Goal: Navigation & Orientation: Find specific page/section

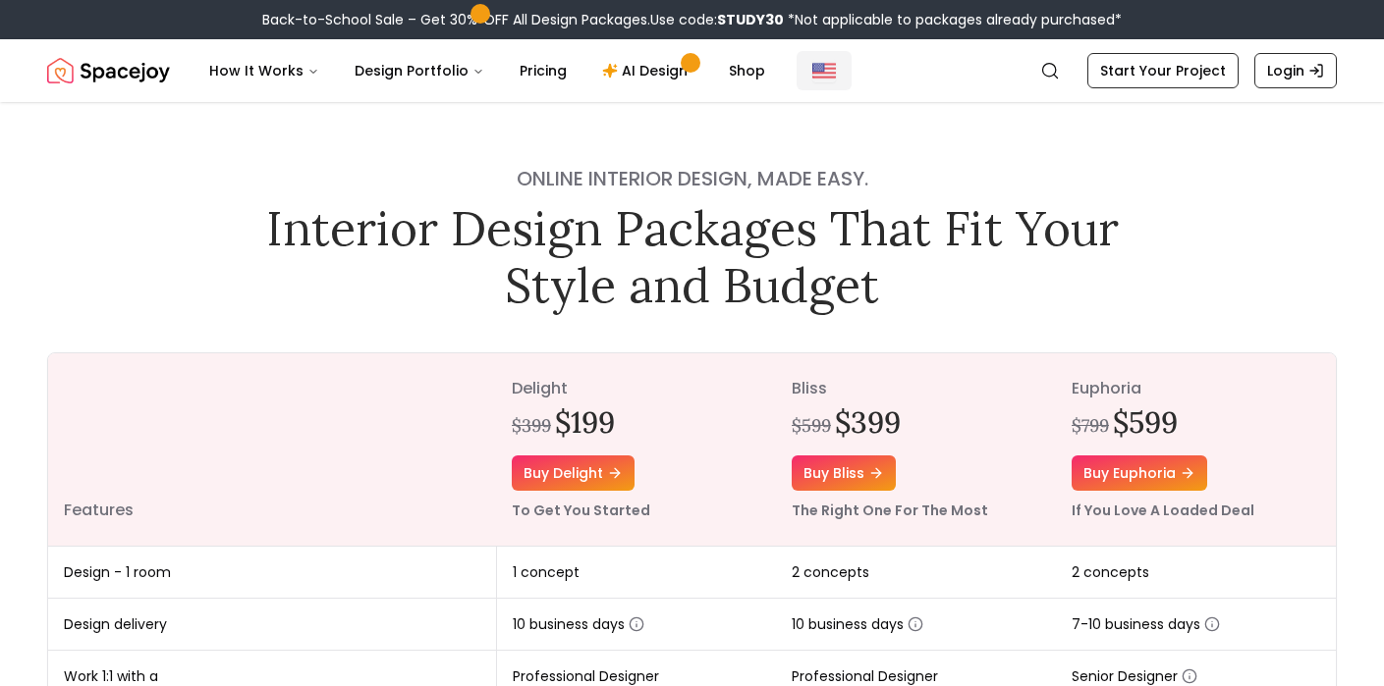
click at [812, 80] on img "Global" at bounding box center [824, 71] width 24 height 24
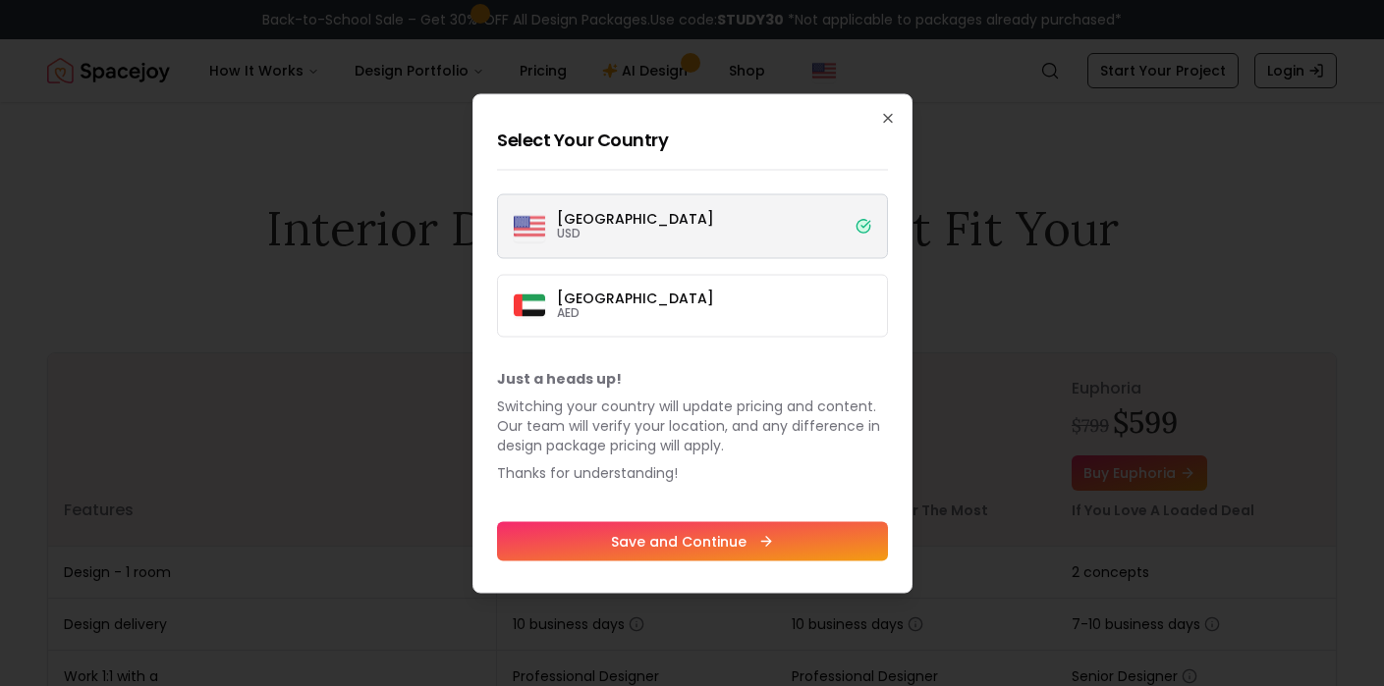
click at [740, 230] on label "[GEOGRAPHIC_DATA] USD" at bounding box center [692, 225] width 391 height 65
click at [0, 0] on button "[GEOGRAPHIC_DATA] USD" at bounding box center [0, 0] width 0 height 0
click at [770, 220] on label "[GEOGRAPHIC_DATA] USD" at bounding box center [692, 225] width 391 height 65
click at [0, 0] on button "[GEOGRAPHIC_DATA] USD" at bounding box center [0, 0] width 0 height 0
click at [593, 239] on p "USD" at bounding box center [635, 233] width 157 height 16
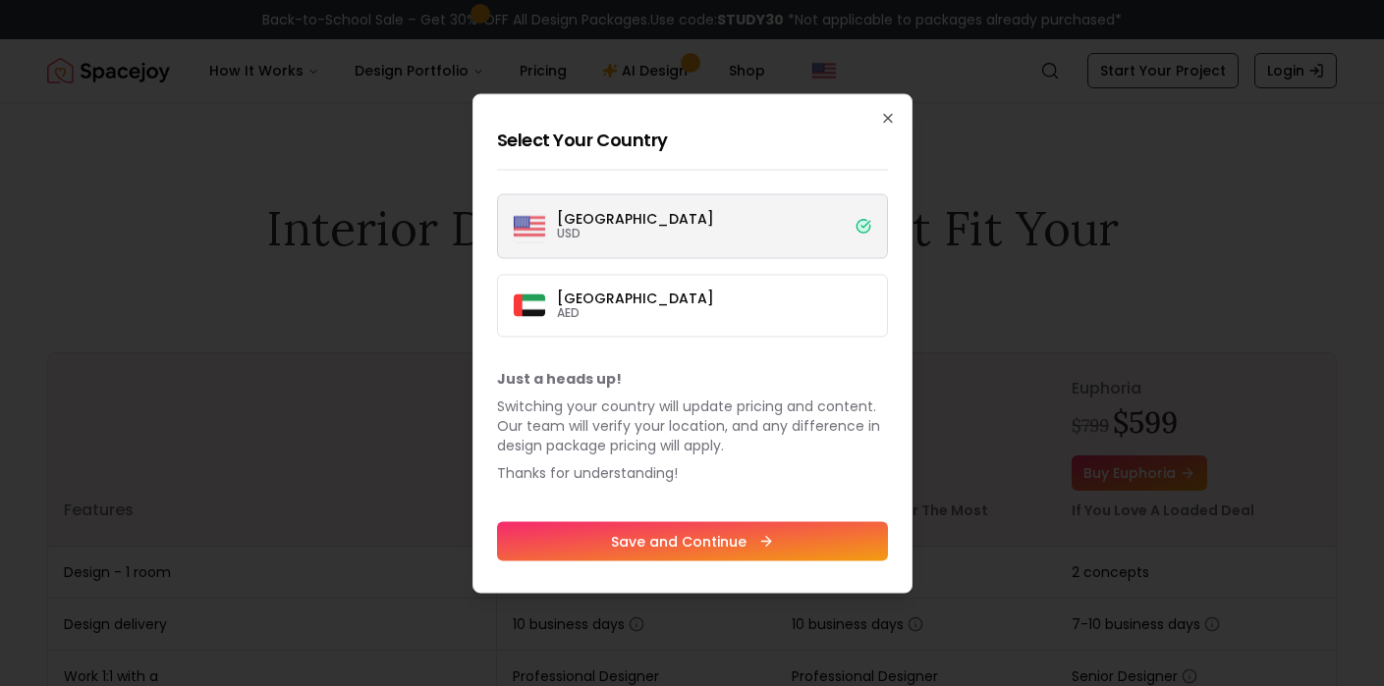
click at [0, 0] on button "[GEOGRAPHIC_DATA] USD" at bounding box center [0, 0] width 0 height 0
click at [587, 291] on p "[GEOGRAPHIC_DATA]" at bounding box center [635, 298] width 157 height 14
click at [0, 0] on button "Dubai AED" at bounding box center [0, 0] width 0 height 0
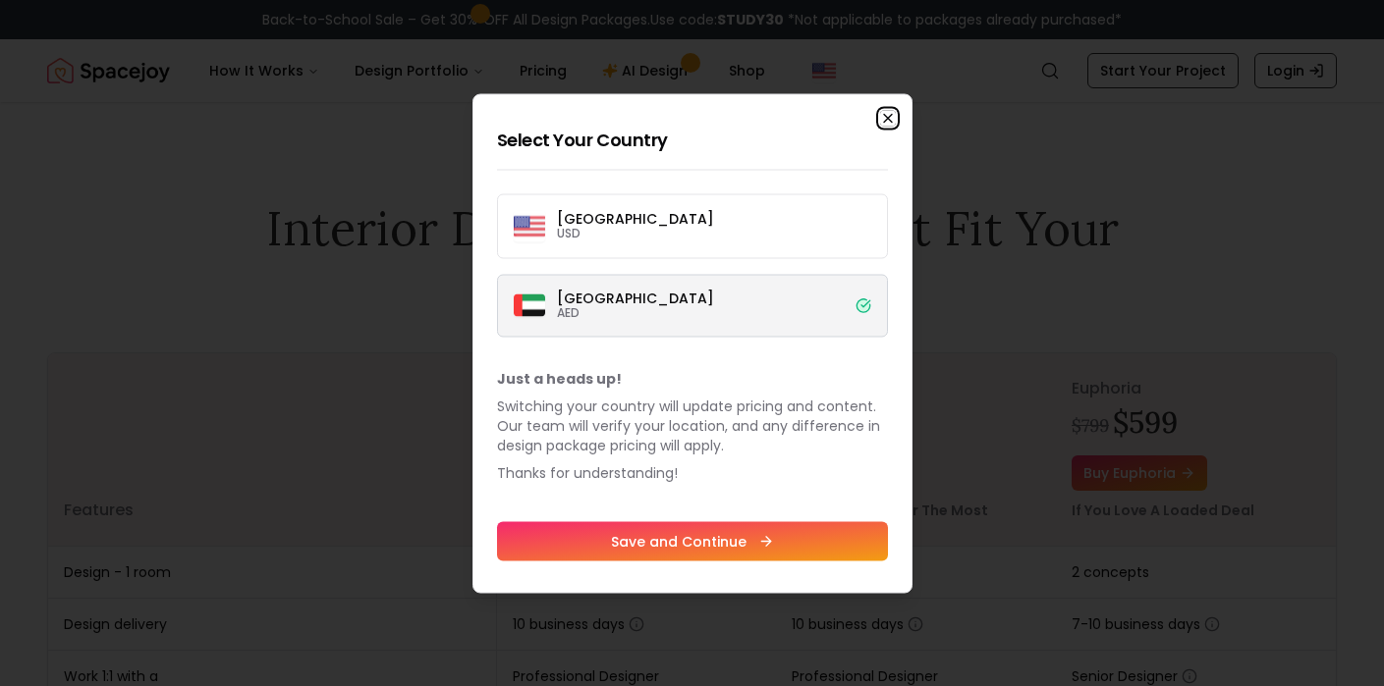
click at [885, 116] on icon "button" at bounding box center [888, 118] width 8 height 8
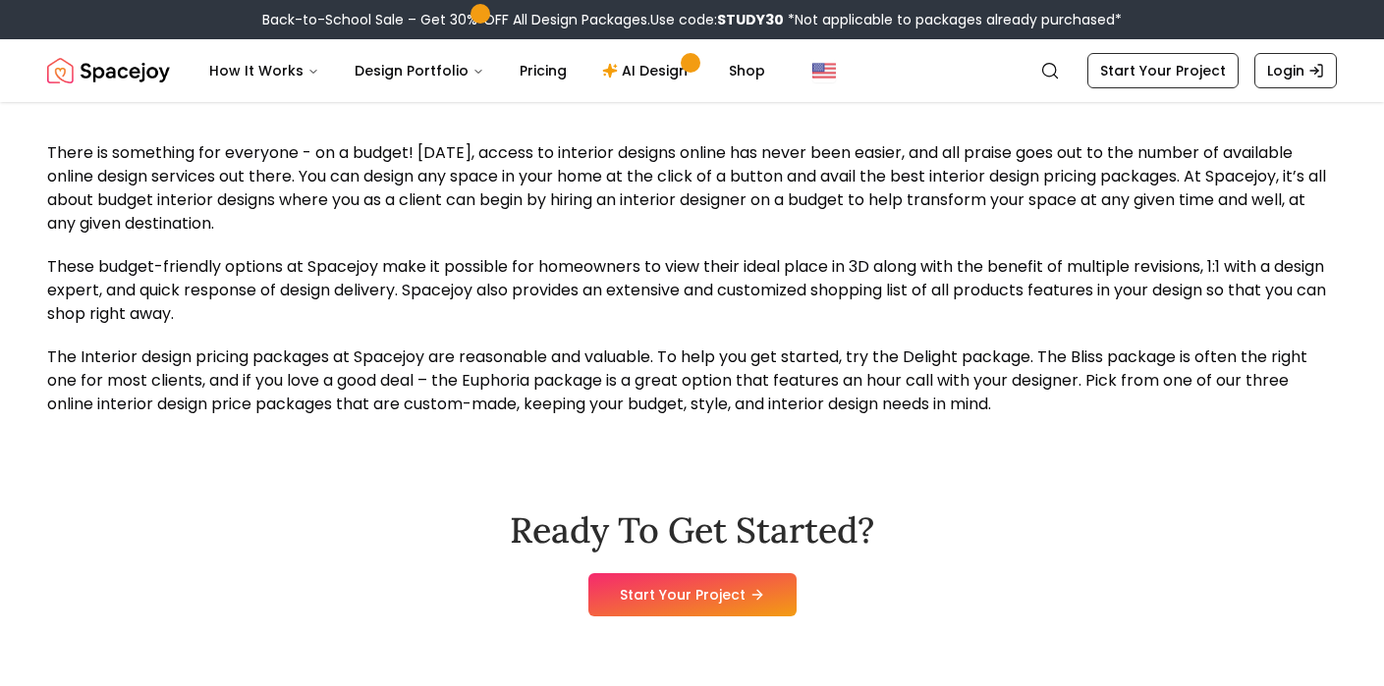
scroll to position [1911, 0]
